Goal: Find specific page/section: Find specific page/section

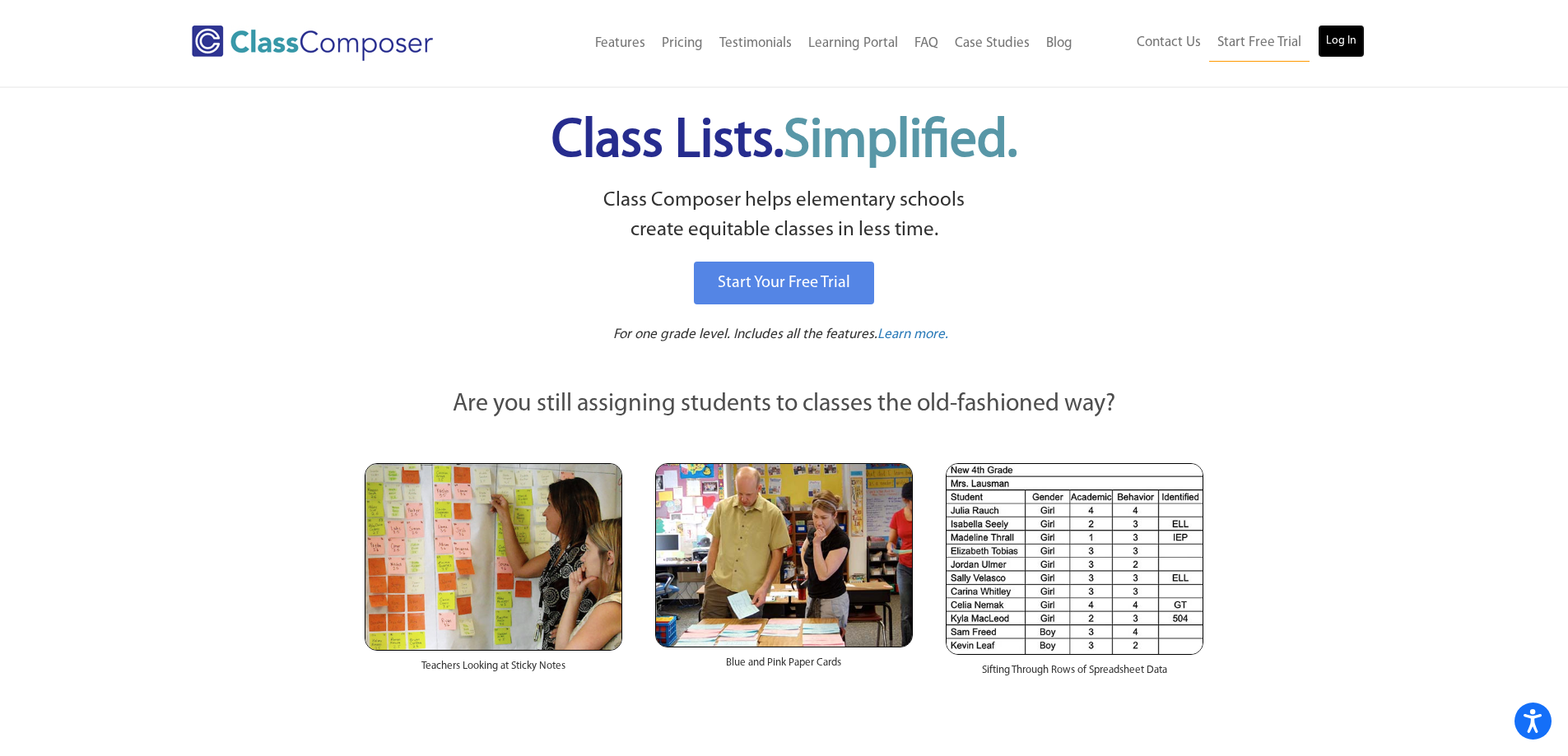
click at [1347, 41] on link "Log In" at bounding box center [1340, 41] width 47 height 33
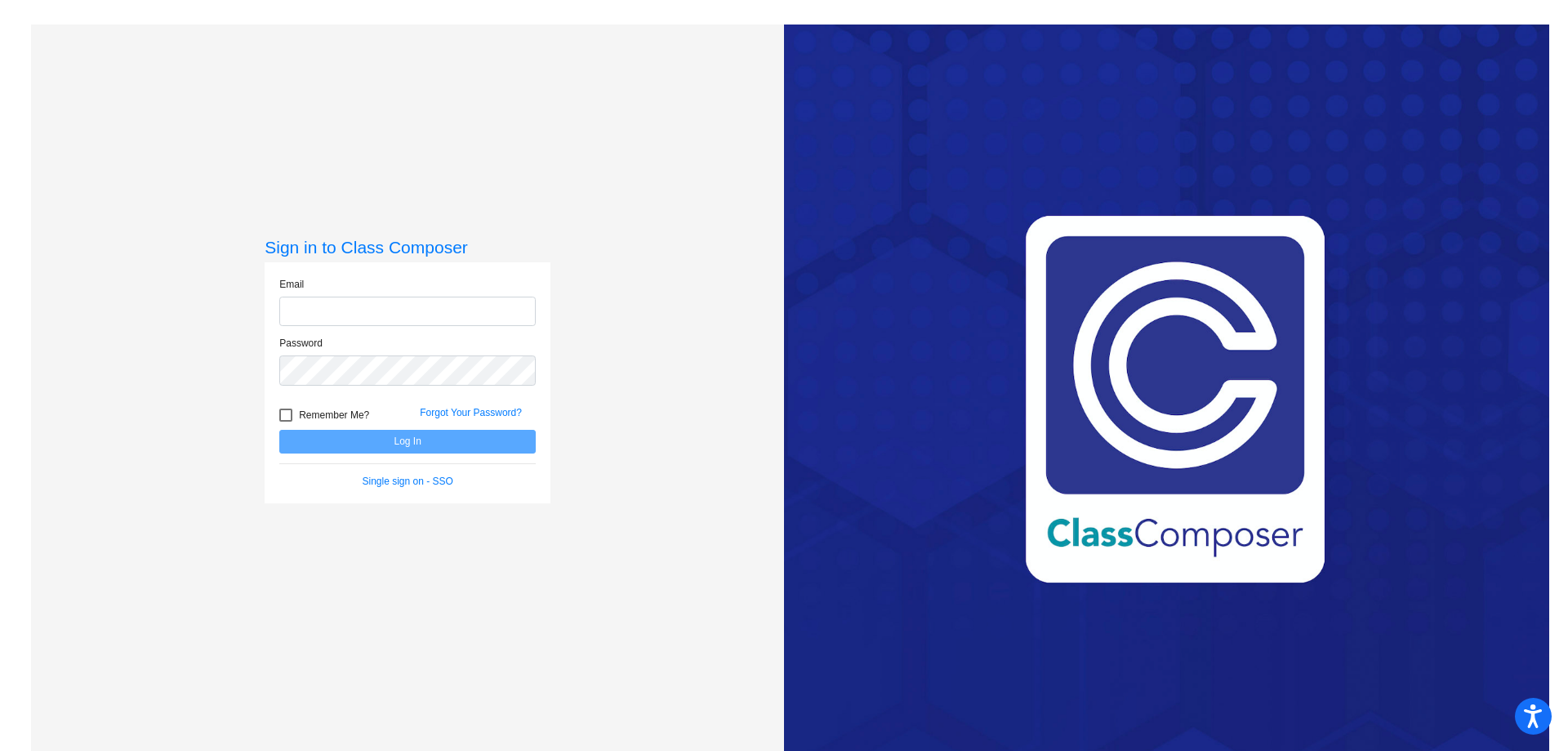
click at [0, 750] on com-1password-button at bounding box center [0, 751] width 0 height 0
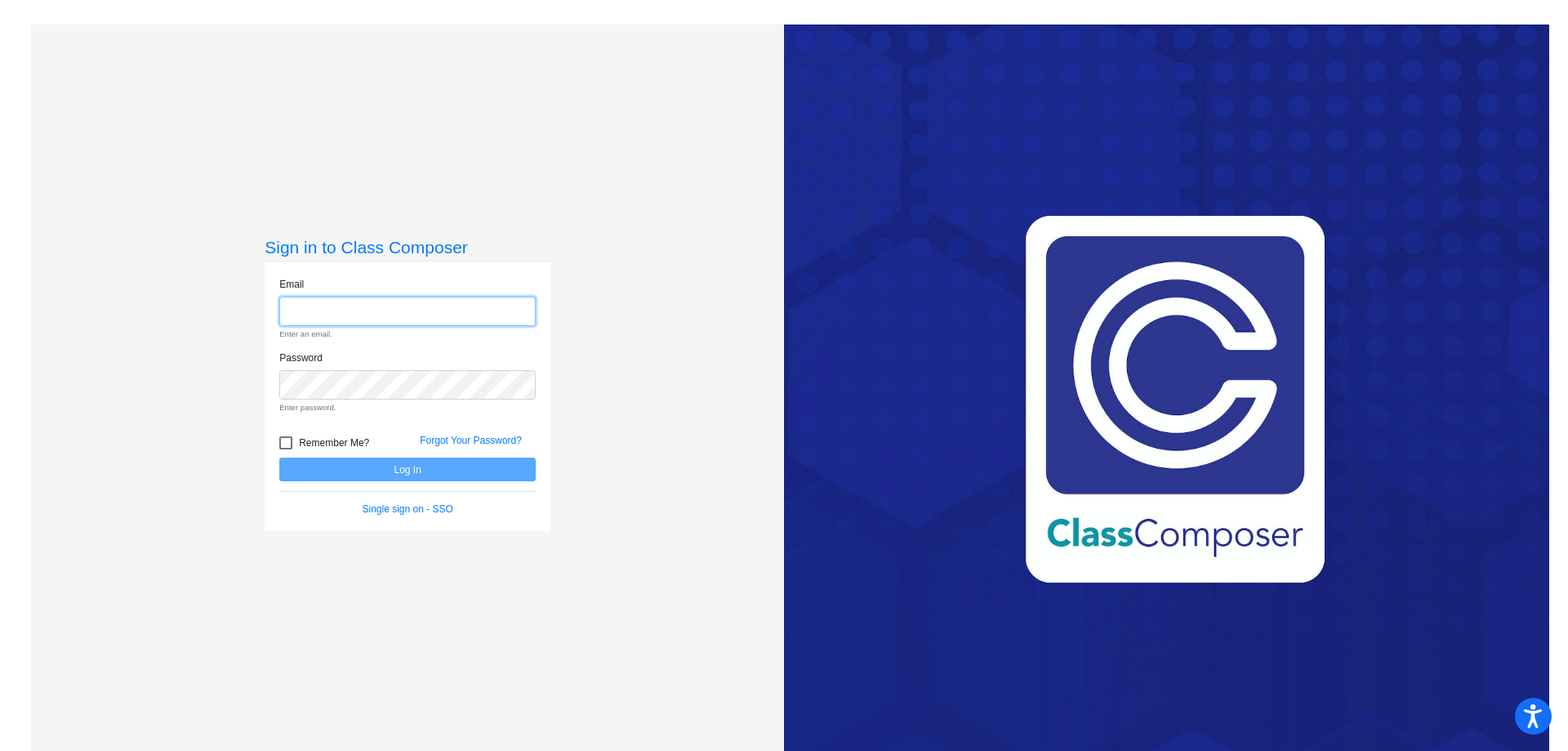
type input "[PERSON_NAME][EMAIL_ADDRESS][DOMAIN_NAME]"
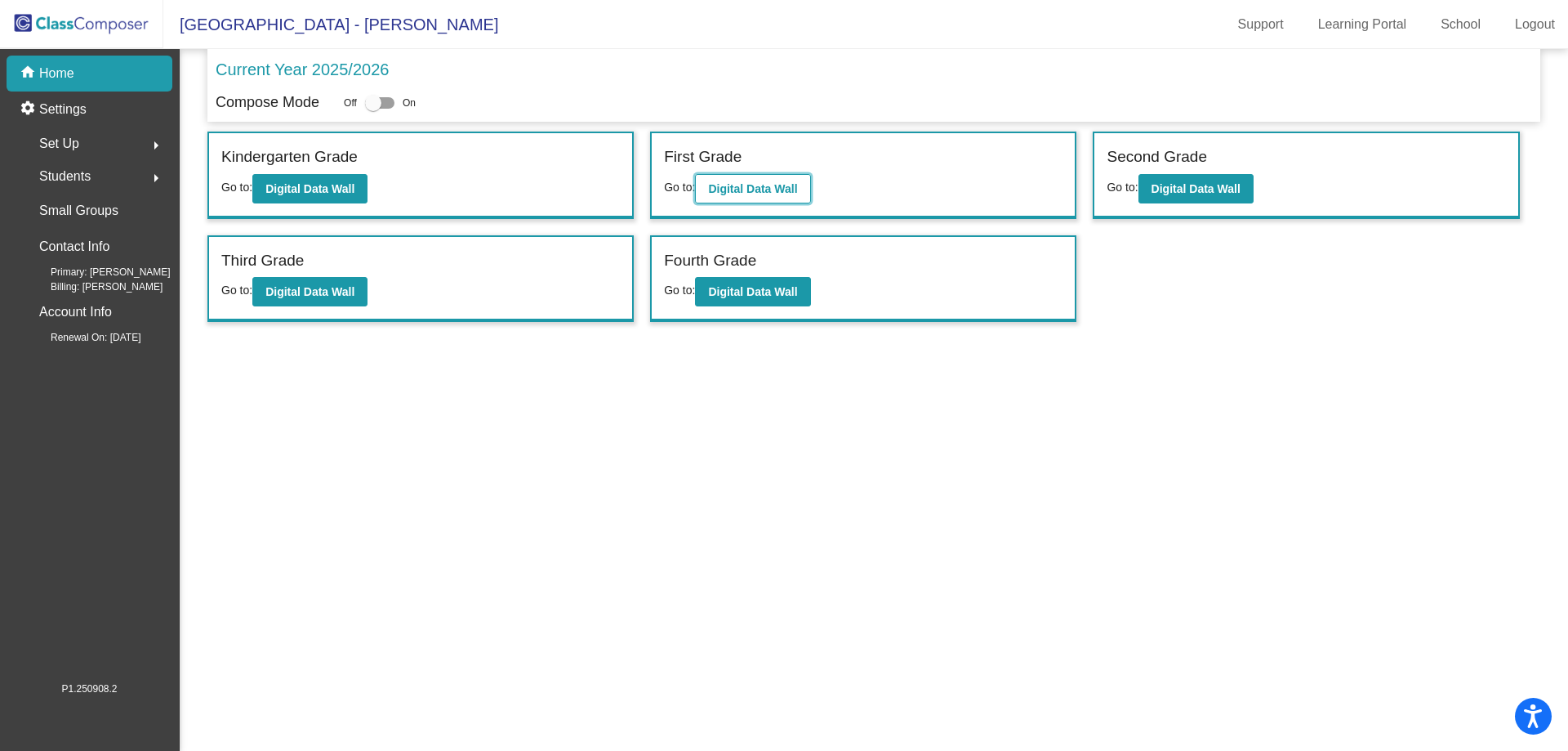
click at [785, 196] on button "Digital Data Wall" at bounding box center [753, 189] width 115 height 29
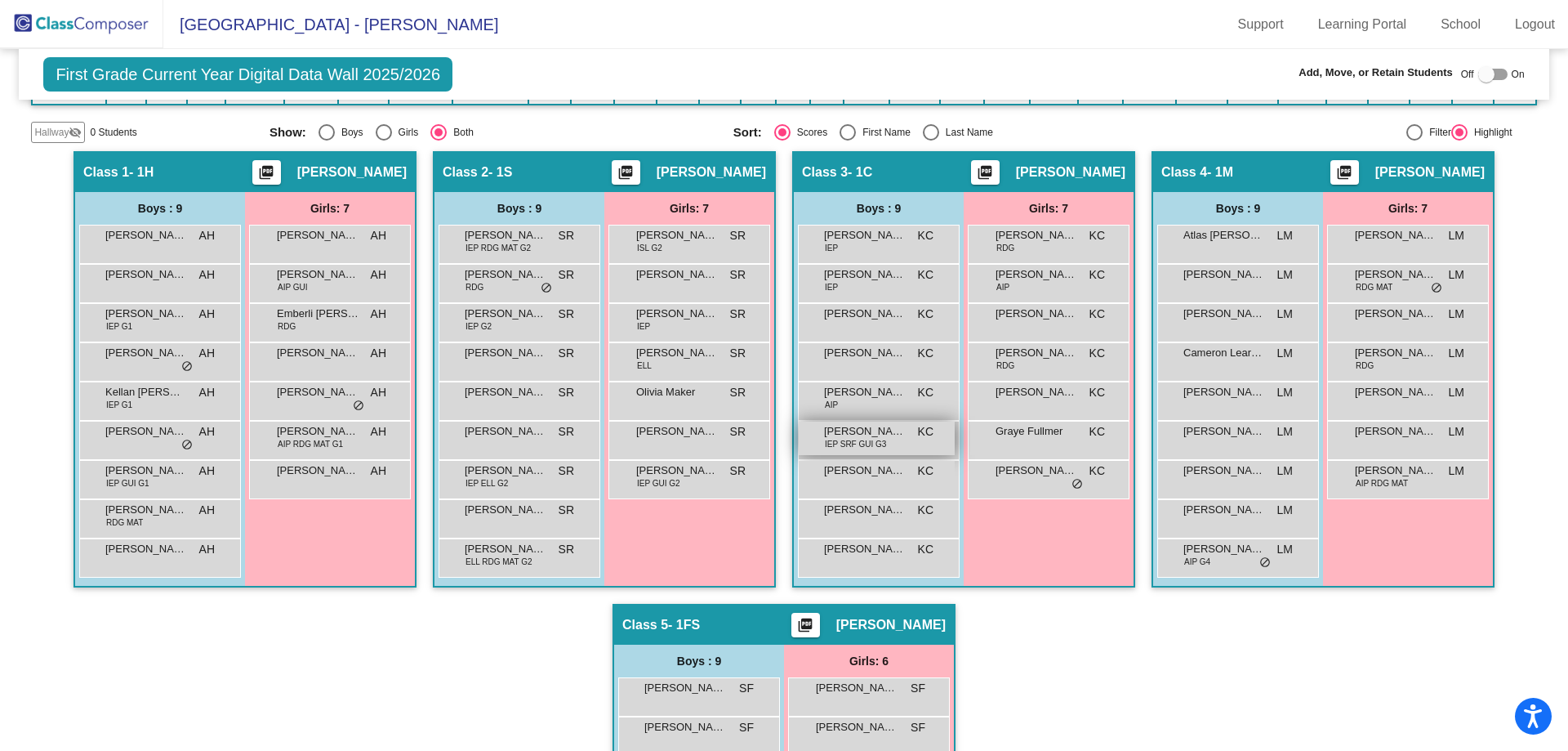
scroll to position [327, 0]
